Goal: Task Accomplishment & Management: Manage account settings

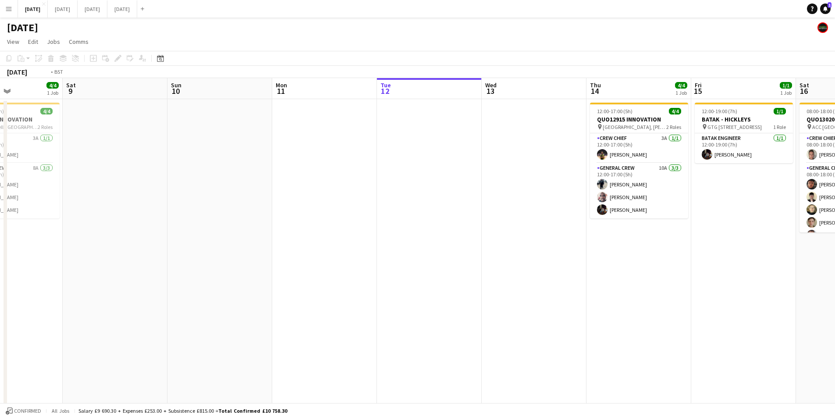
drag, startPoint x: 652, startPoint y: 260, endPoint x: 355, endPoint y: 264, distance: 297.7
click at [352, 263] on app-calendar-viewport "Wed 6 10/10 4 Jobs Thu 7 3/3 2 Jobs Fri 8 4/4 1 Job Sat 9 Sun 10 Mon 11 Tue 12 …" at bounding box center [417, 319] width 835 height 483
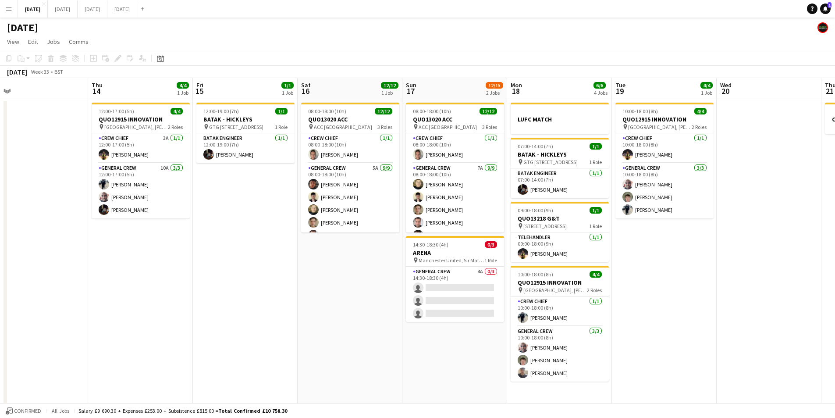
drag, startPoint x: 579, startPoint y: 275, endPoint x: 337, endPoint y: 269, distance: 242.9
click at [337, 269] on app-calendar-viewport "Sat 9 Sun 10 Mon 11 Tue 12 Wed 13 Thu 14 4/4 1 Job Fri 15 1/1 1 Job Sat 16 12/1…" at bounding box center [417, 319] width 835 height 483
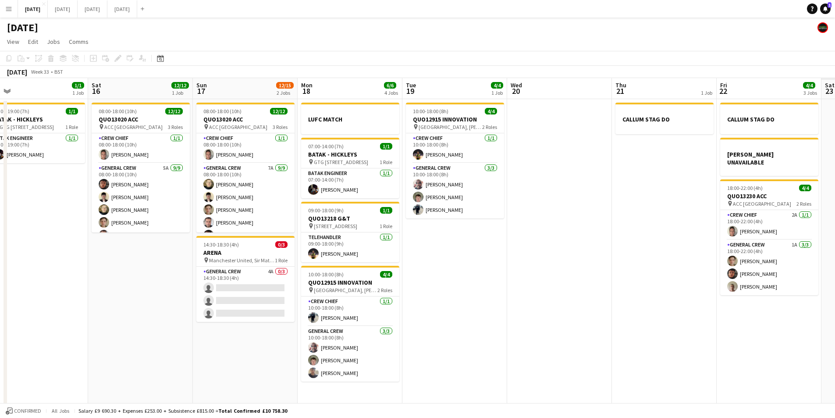
scroll to position [0, 286]
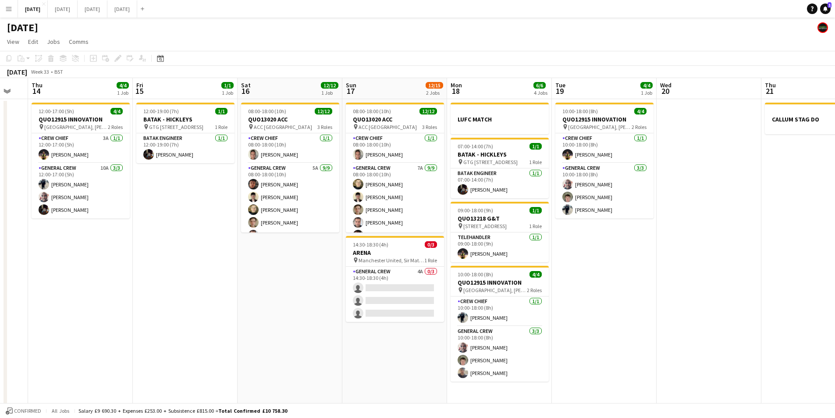
click at [436, 255] on app-calendar-viewport "Mon 11 Tue 12 Wed 13 Thu 14 4/4 1 Job Fri 15 1/1 1 Job Sat 16 12/12 1 Job Sun 1…" at bounding box center [417, 319] width 835 height 483
drag, startPoint x: 719, startPoint y: 272, endPoint x: 458, endPoint y: 272, distance: 260.8
click at [448, 269] on app-calendar-viewport "Mon 11 Tue 12 Wed 13 Thu 14 4/4 1 Job Fri 15 1/1 1 Job Sat 16 12/12 1 Job Sun 1…" at bounding box center [417, 319] width 835 height 483
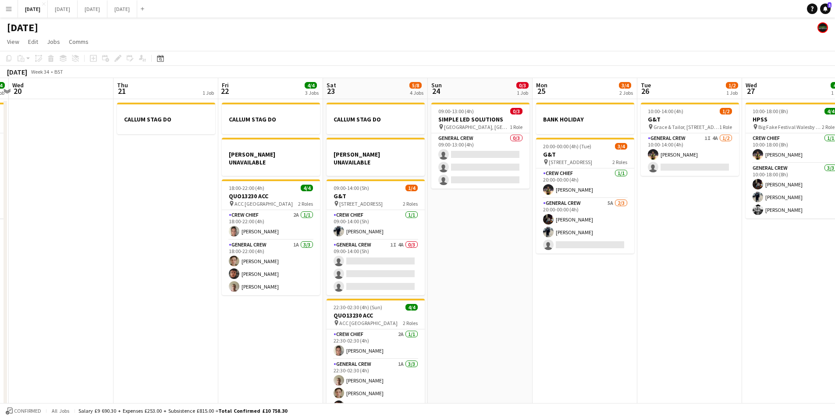
scroll to position [0, 424]
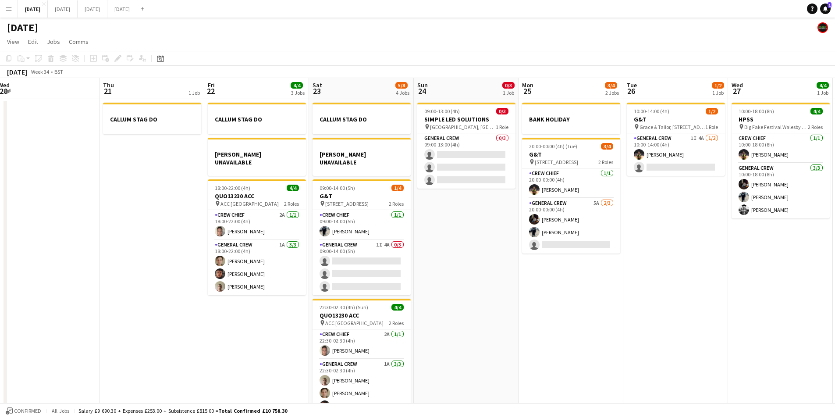
drag, startPoint x: 665, startPoint y: 283, endPoint x: 514, endPoint y: 280, distance: 151.3
click at [514, 280] on app-calendar-viewport "Sat 16 12/12 1 Job Sun 17 12/15 2 Jobs Mon 18 6/6 4 Jobs Tue 19 4/4 1 Job Wed 2…" at bounding box center [417, 319] width 835 height 483
click at [377, 259] on app-card-role "General Crew 1I 4A 0/3 09:00-14:00 (5h) single-neutral-actions single-neutral-a…" at bounding box center [362, 267] width 98 height 55
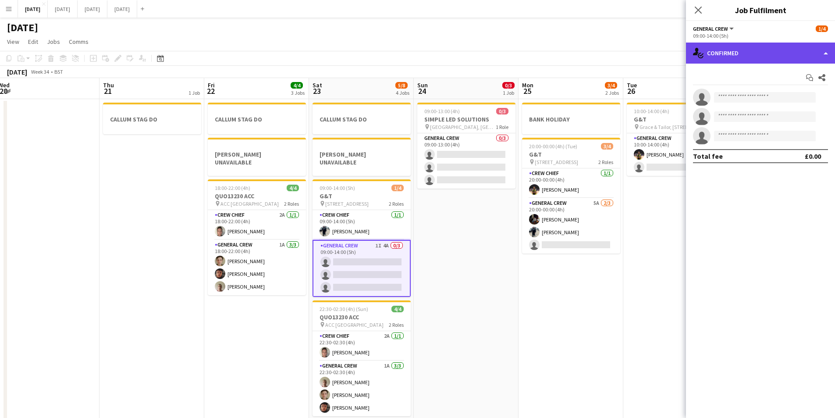
click at [751, 46] on div "single-neutral-actions-check-2 Confirmed" at bounding box center [760, 53] width 149 height 21
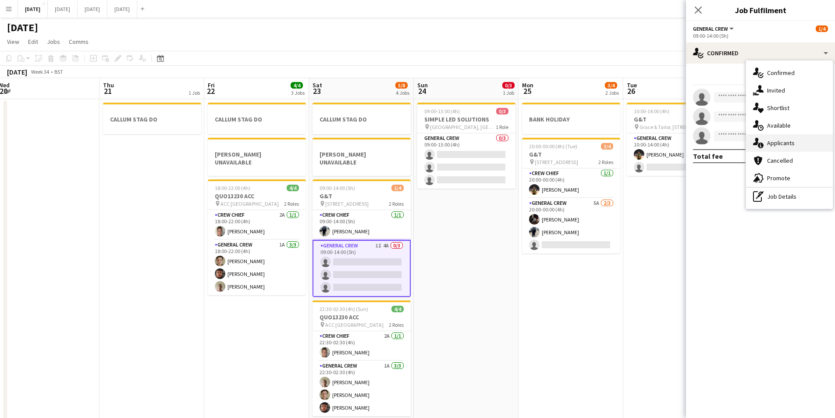
click at [784, 146] on div "single-neutral-actions-information Applicants" at bounding box center [789, 143] width 87 height 18
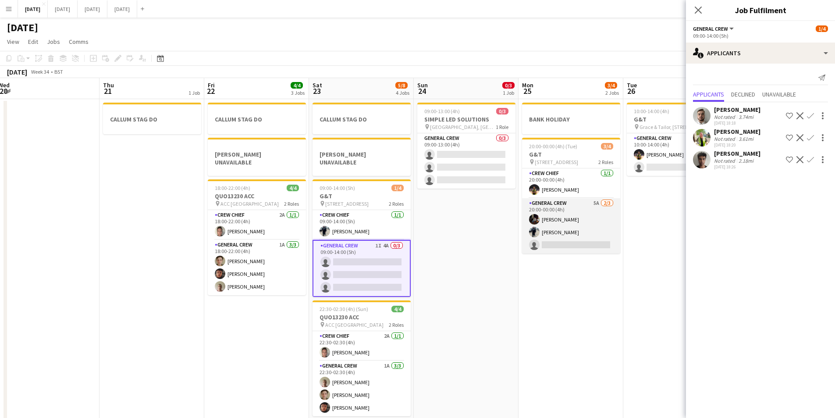
click at [578, 223] on app-card-role "General Crew 5A [DATE] 20:00-00:00 (4h) [PERSON_NAME] [PERSON_NAME] single-neut…" at bounding box center [571, 225] width 98 height 55
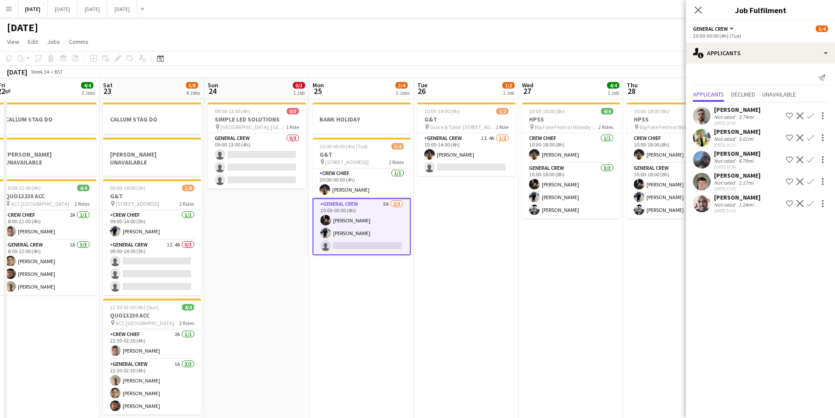
scroll to position [0, 243]
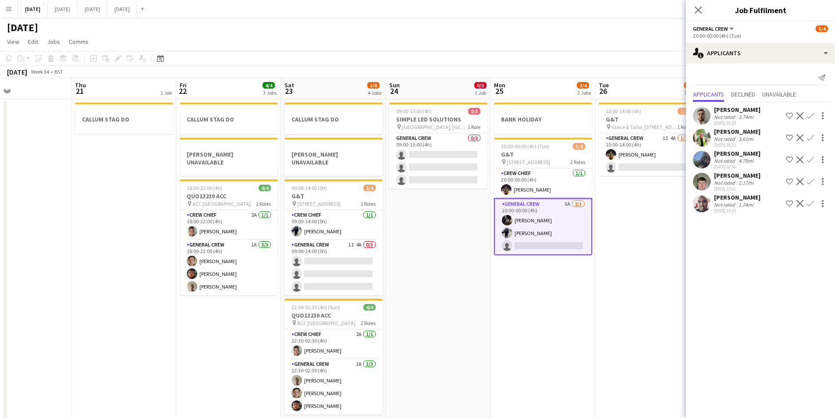
drag, startPoint x: 647, startPoint y: 199, endPoint x: 618, endPoint y: 198, distance: 28.1
click at [618, 198] on app-calendar-viewport "Mon 18 6/6 4 Jobs Tue 19 4/4 1 Job Wed 20 Thu 21 1 Job Fri 22 4/4 3 Jobs Sat 23…" at bounding box center [417, 319] width 835 height 483
click at [634, 162] on app-card-role "General Crew 1I 4A [DATE] 10:00-14:00 (4h) [PERSON_NAME] single-neutral-actions" at bounding box center [648, 154] width 98 height 43
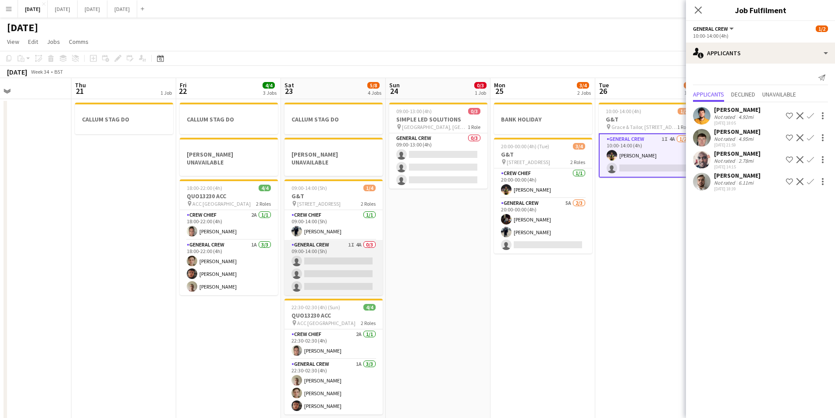
click at [335, 259] on app-card-role "General Crew 1I 4A 0/3 09:00-14:00 (5h) single-neutral-actions single-neutral-a…" at bounding box center [333, 267] width 98 height 55
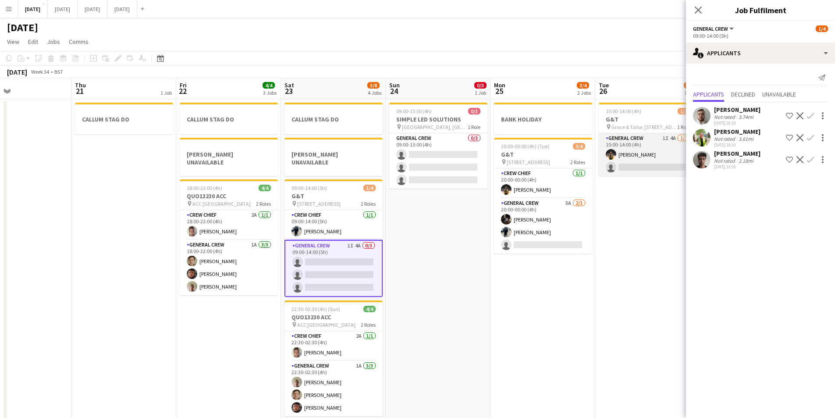
click at [647, 166] on app-card-role "General Crew 1I 4A [DATE] 10:00-14:00 (4h) [PERSON_NAME] single-neutral-actions" at bounding box center [648, 154] width 98 height 43
